Goal: Feedback & Contribution: Contribute content

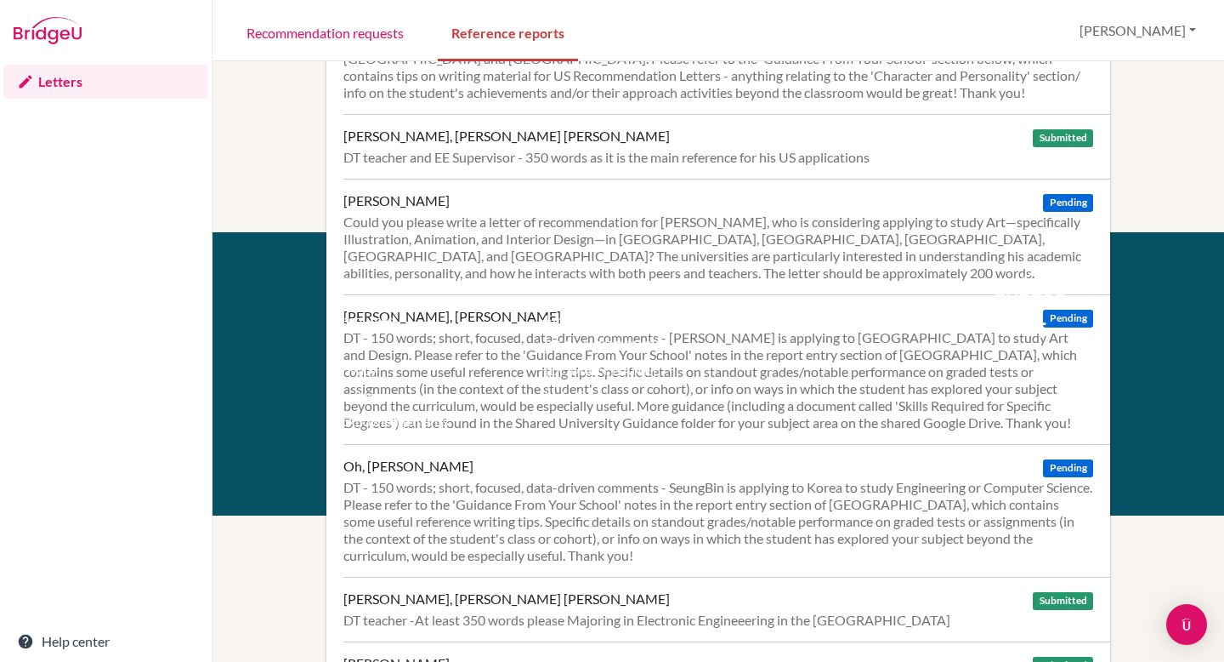
scroll to position [514, 0]
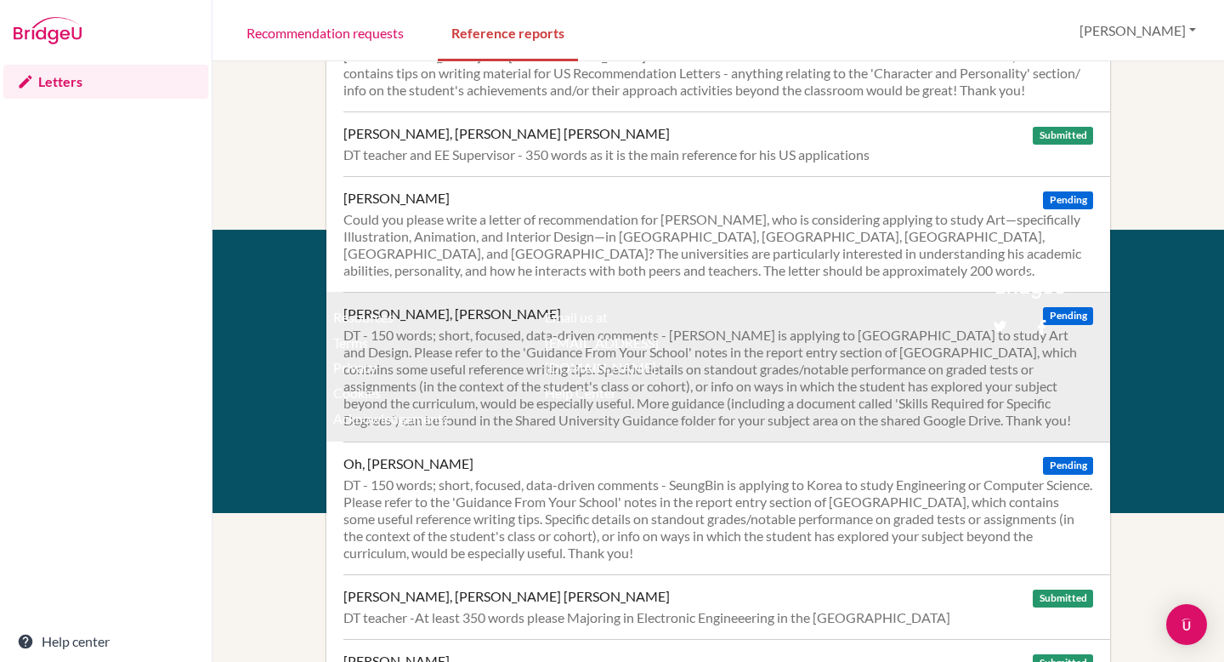
click at [988, 363] on div "DT - 150 words; short, focused, data-driven comments - [PERSON_NAME] is applyin…" at bounding box center [719, 378] width 750 height 102
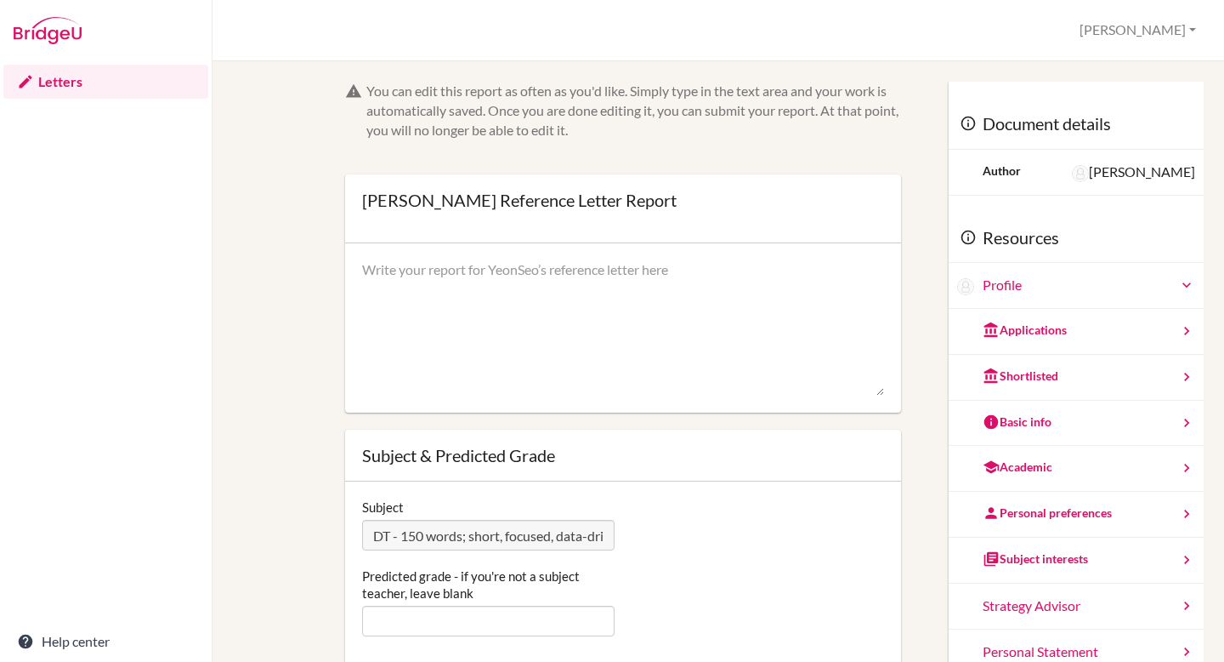
click at [477, 274] on textarea at bounding box center [623, 328] width 522 height 136
paste textarea "I have had the pleasure of knowing [PERSON_NAME] for just over a year as her De…"
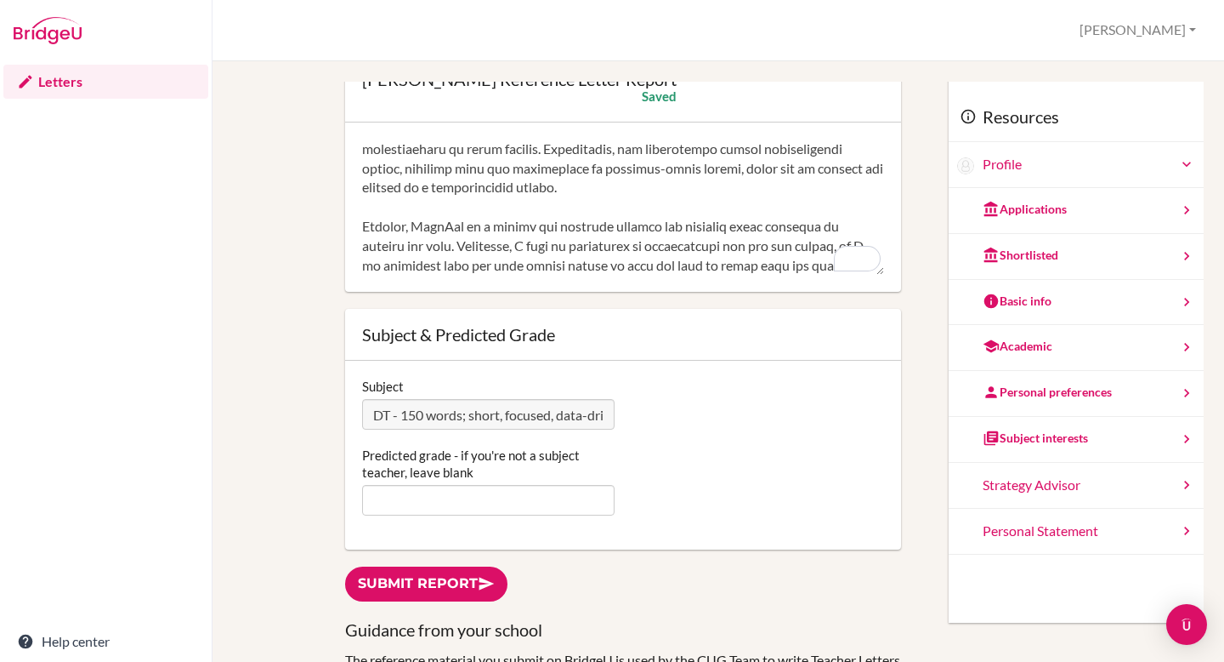
scroll to position [171, 0]
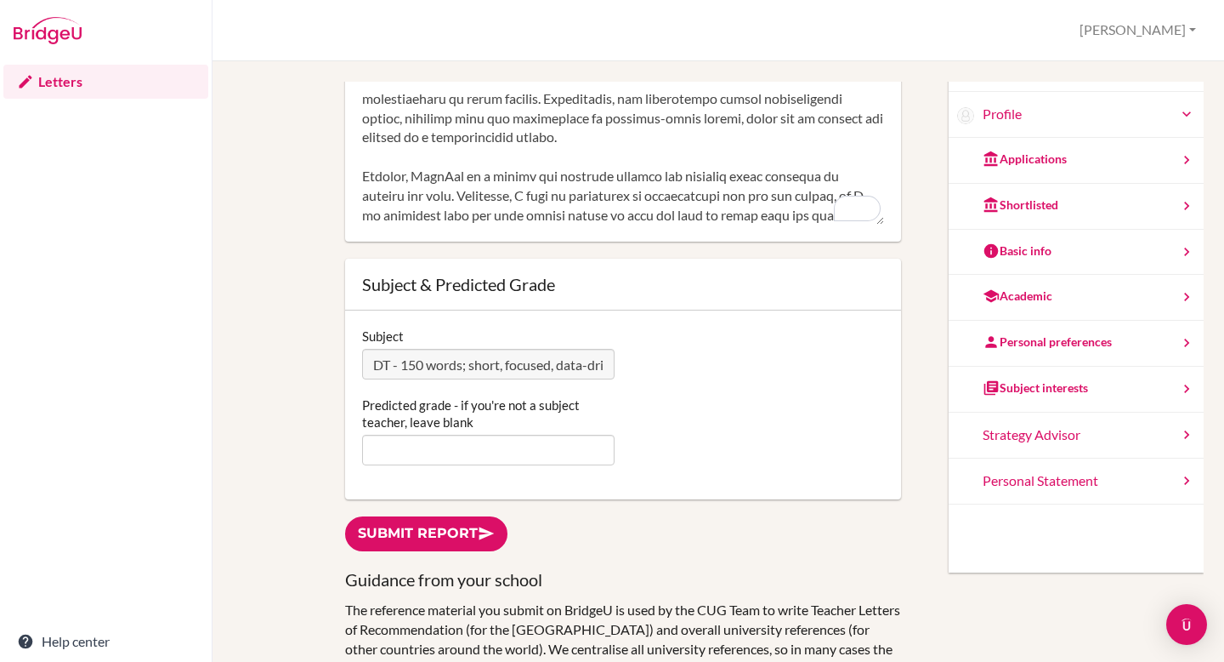
type textarea "I have had the pleasure of knowing [PERSON_NAME] for just over a year as her De…"
click at [398, 455] on input "Predicted grade - if you're not a subject teacher, leave blank" at bounding box center [488, 450] width 253 height 31
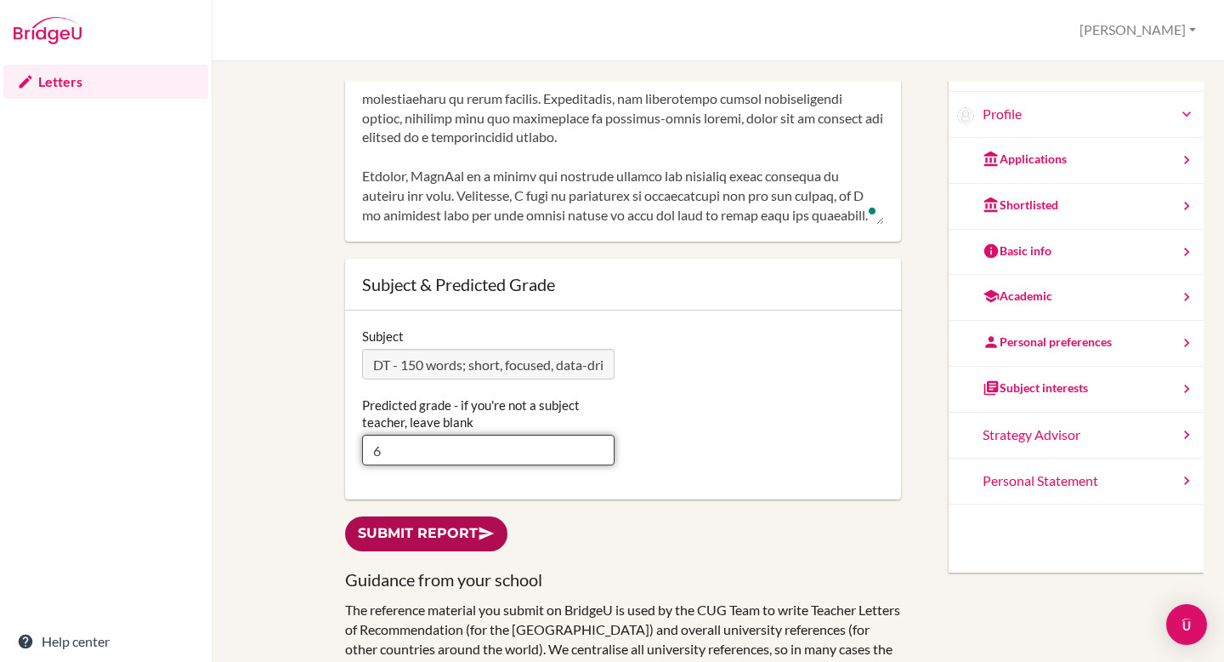
type input "6"
click at [464, 531] on link "Submit report" at bounding box center [426, 533] width 162 height 35
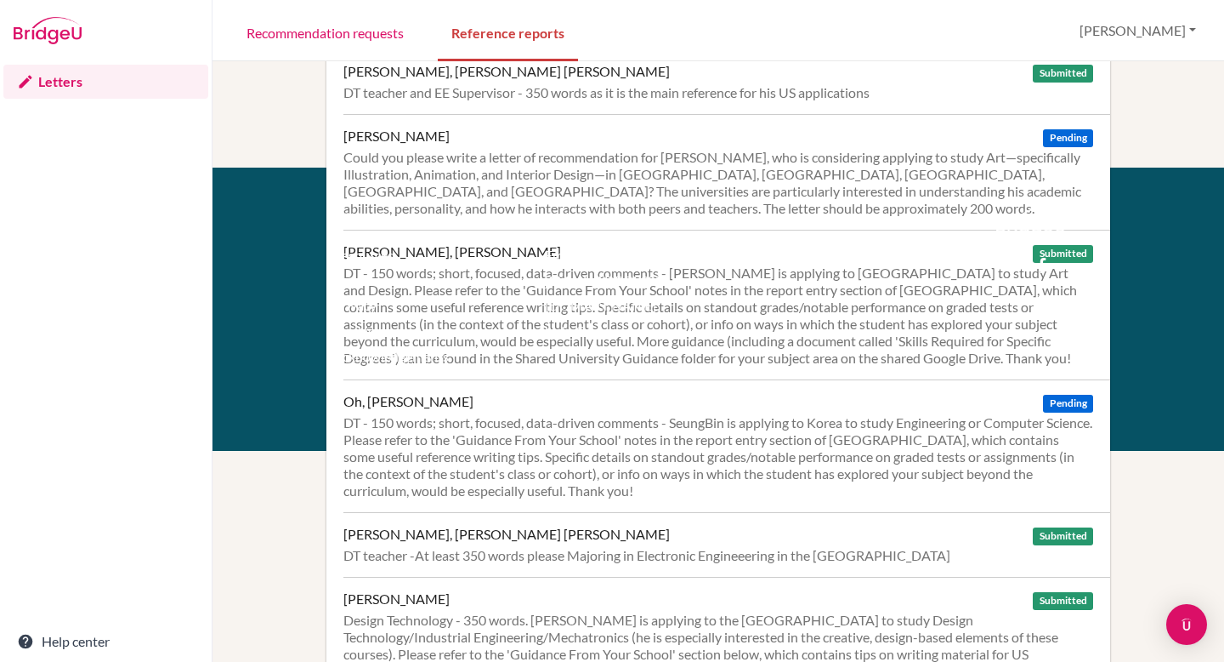
scroll to position [623, 0]
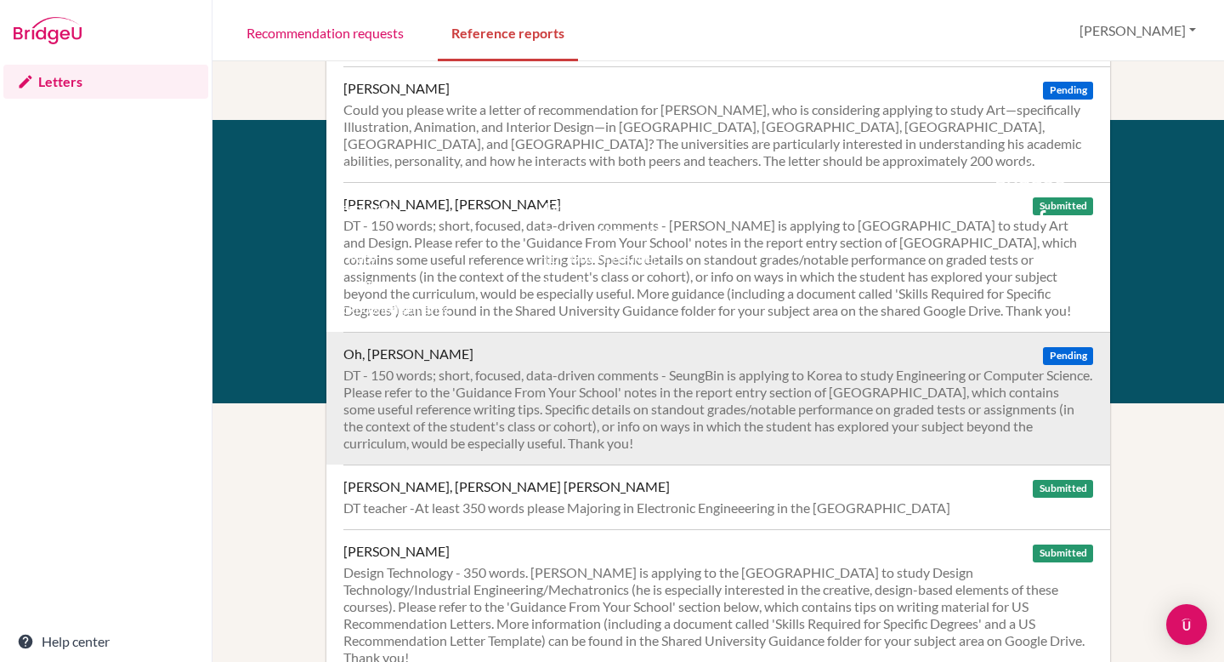
click at [731, 363] on div "Oh, SeungBin Pending DT - 150 words; short, focused, data-driven comments - Seu…" at bounding box center [727, 398] width 767 height 133
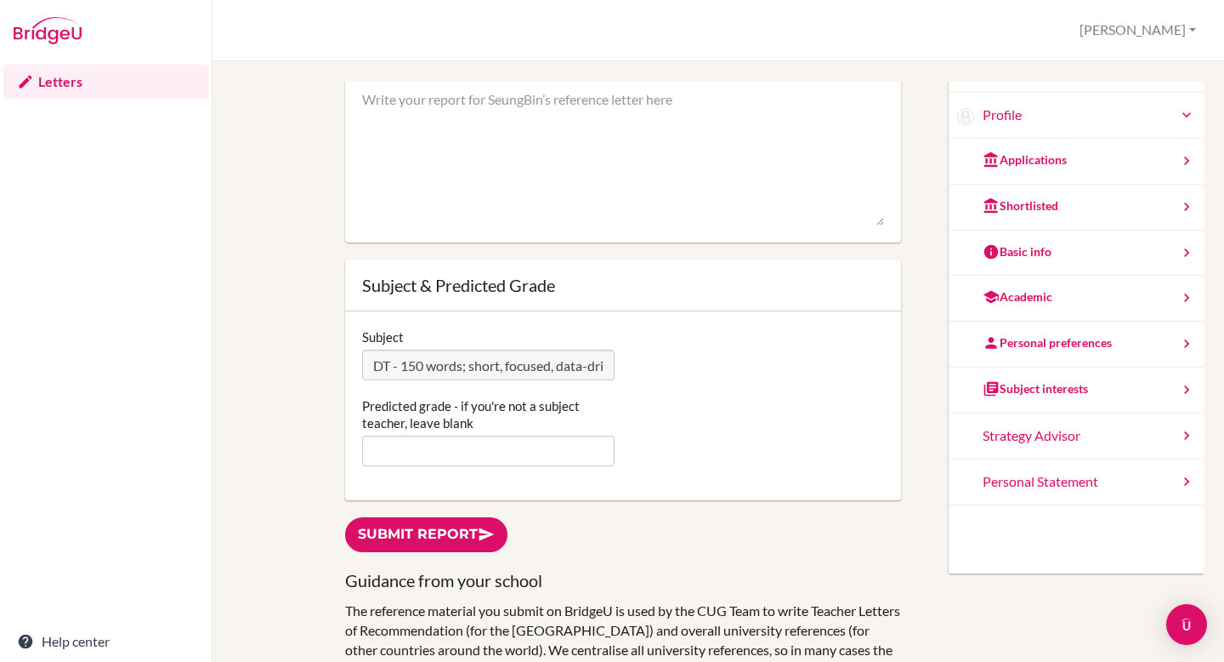
scroll to position [174, 0]
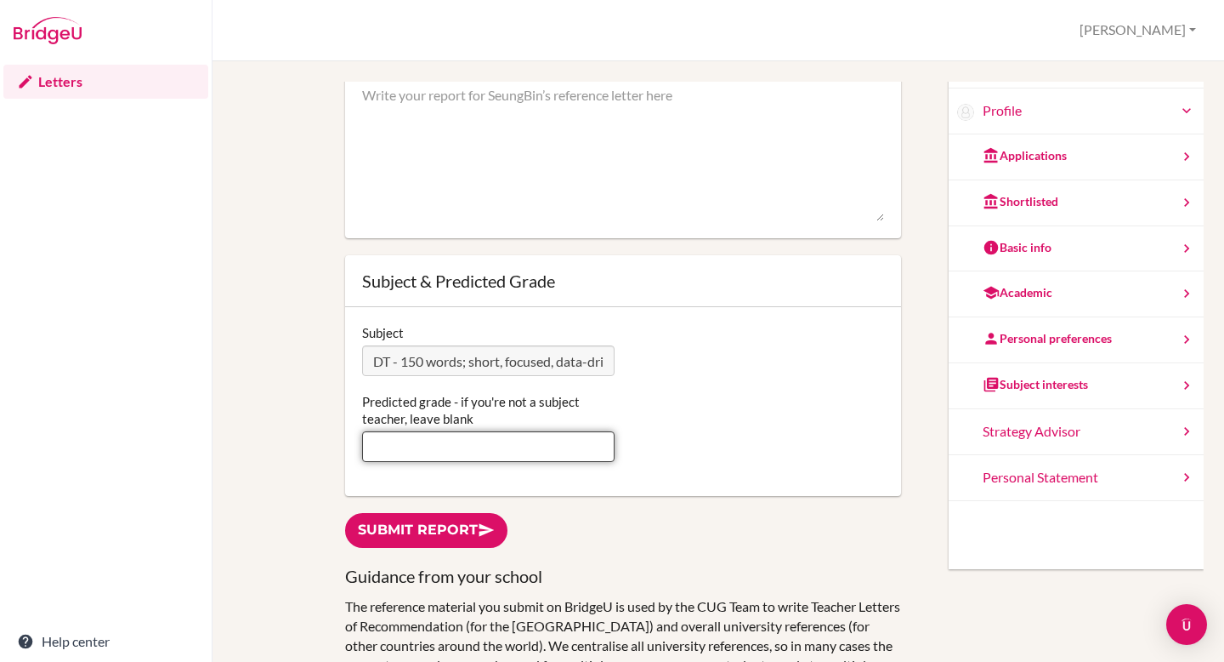
click at [412, 440] on input "Predicted grade - if you're not a subject teacher, leave blank" at bounding box center [488, 446] width 253 height 31
type input "4"
click at [686, 415] on div "Predicted grade - if you're not a subject teacher, leave blank 4" at bounding box center [623, 427] width 539 height 69
click at [616, 213] on textarea at bounding box center [623, 154] width 522 height 136
